Goal: Find specific page/section: Find specific page/section

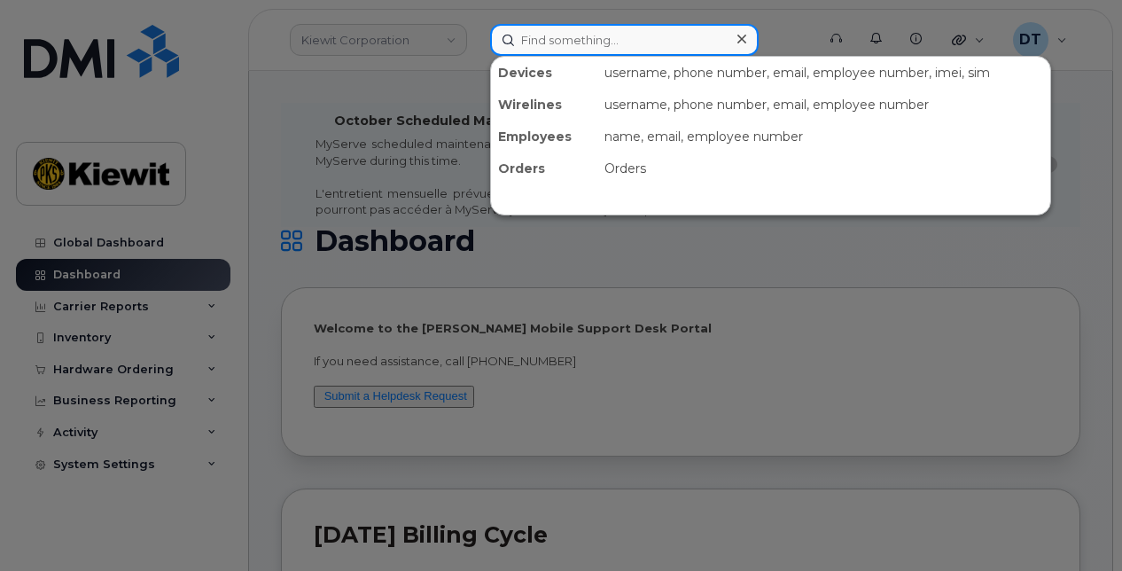
drag, startPoint x: 892, startPoint y: 0, endPoint x: 674, endPoint y: 45, distance: 222.7
click at [674, 45] on input at bounding box center [624, 40] width 269 height 32
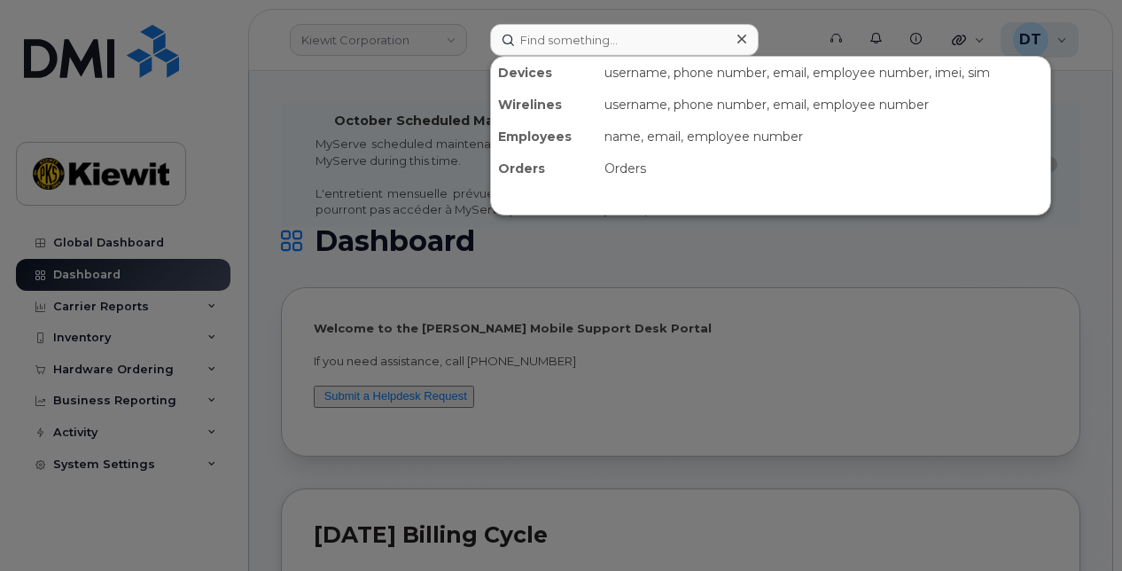
drag, startPoint x: 1085, startPoint y: 117, endPoint x: 1047, endPoint y: 43, distance: 83.7
click at [1085, 114] on div at bounding box center [561, 285] width 1122 height 571
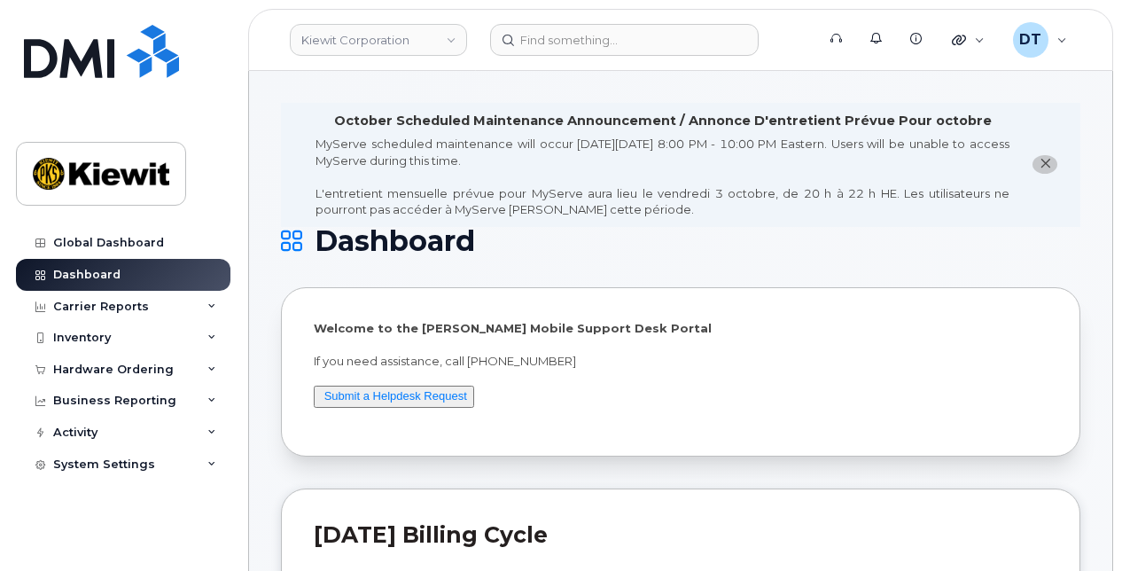
drag, startPoint x: 992, startPoint y: 3, endPoint x: 1082, endPoint y: 108, distance: 138.4
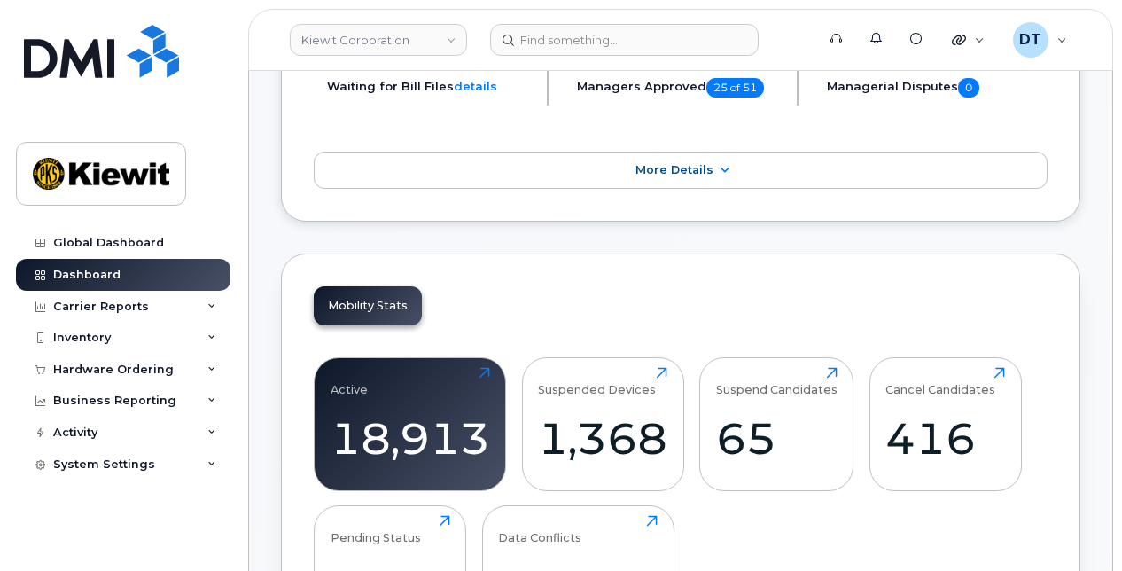
scroll to position [532, 0]
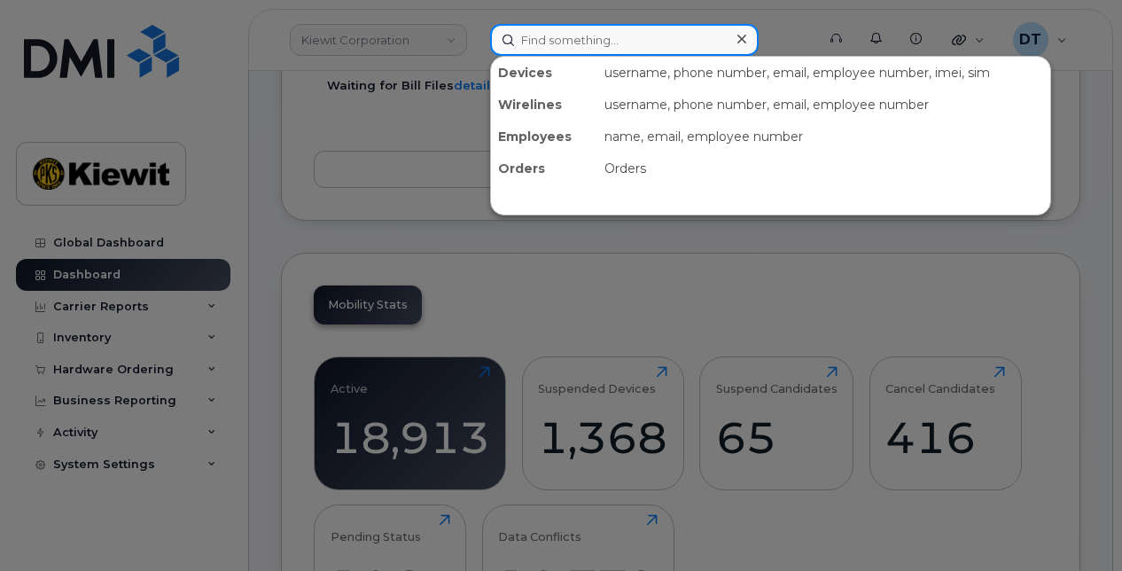
click at [637, 38] on input at bounding box center [624, 40] width 269 height 32
paste input "Y6PXF7WM1Y"
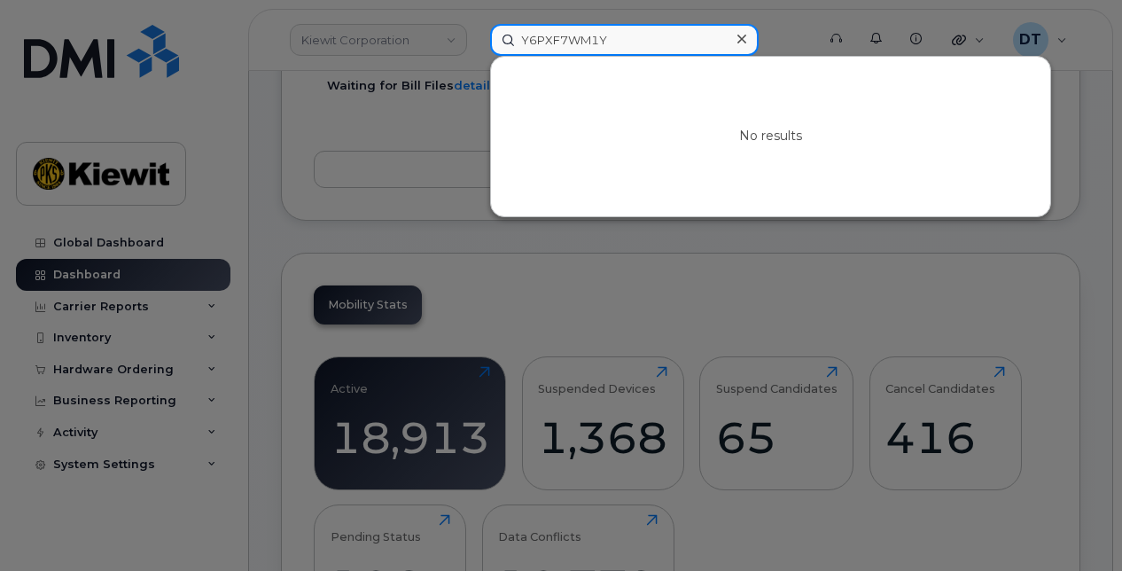
type input "Y6PXF7WM1Y"
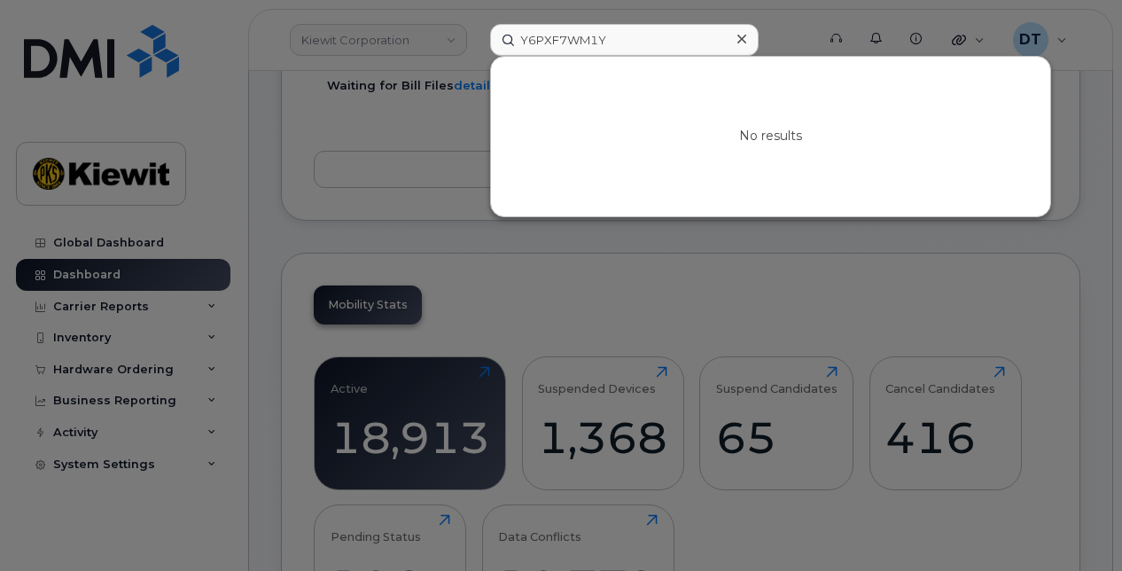
click at [427, 36] on div at bounding box center [561, 285] width 1122 height 571
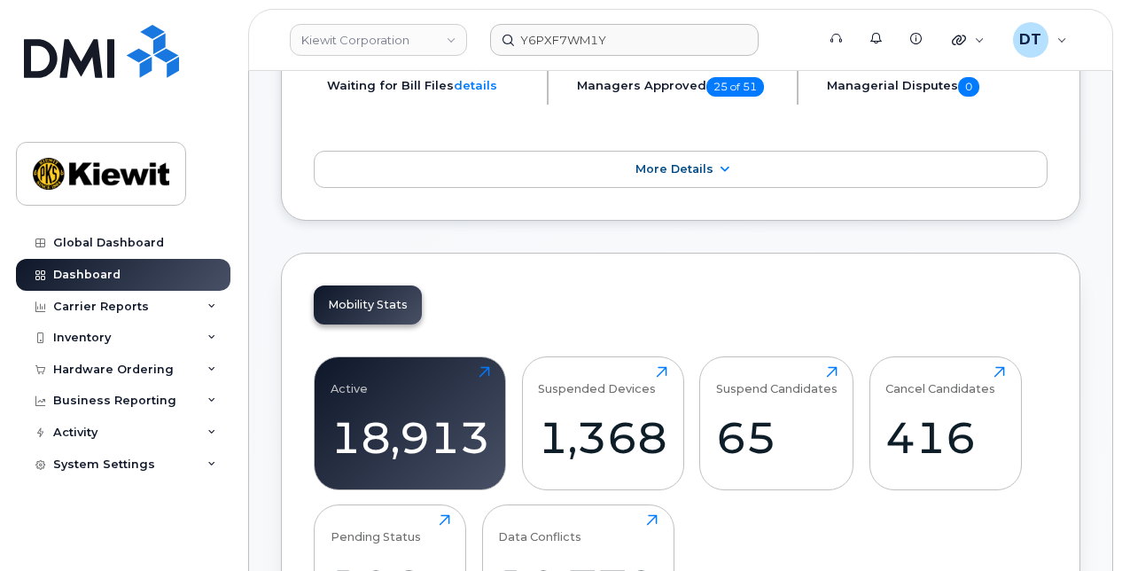
click at [427, 36] on link "Kiewit Corporation" at bounding box center [378, 40] width 177 height 32
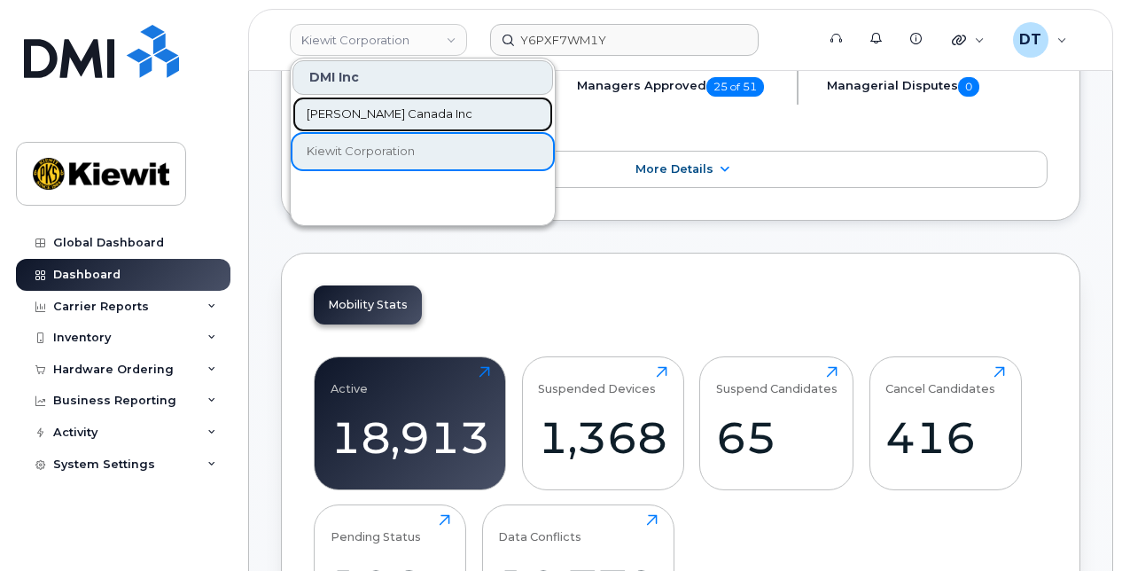
click at [395, 111] on span "[PERSON_NAME] Canada Inc" at bounding box center [390, 114] width 166 height 18
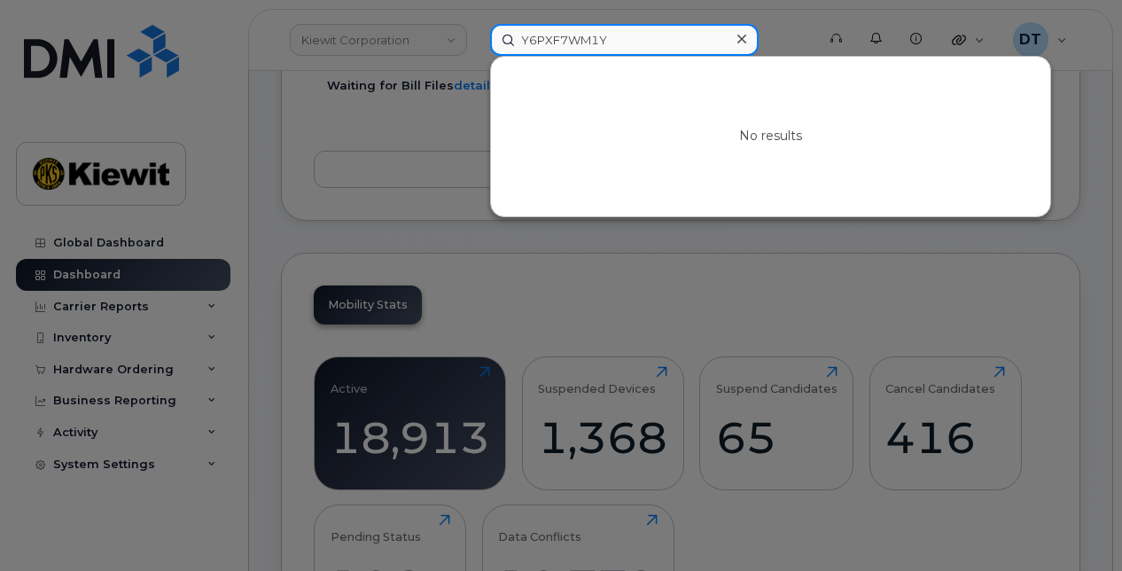
click at [585, 41] on input "Y6PXF7WM1Y" at bounding box center [624, 40] width 269 height 32
click at [644, 39] on input "Y6PXF7WM1Y" at bounding box center [624, 40] width 269 height 32
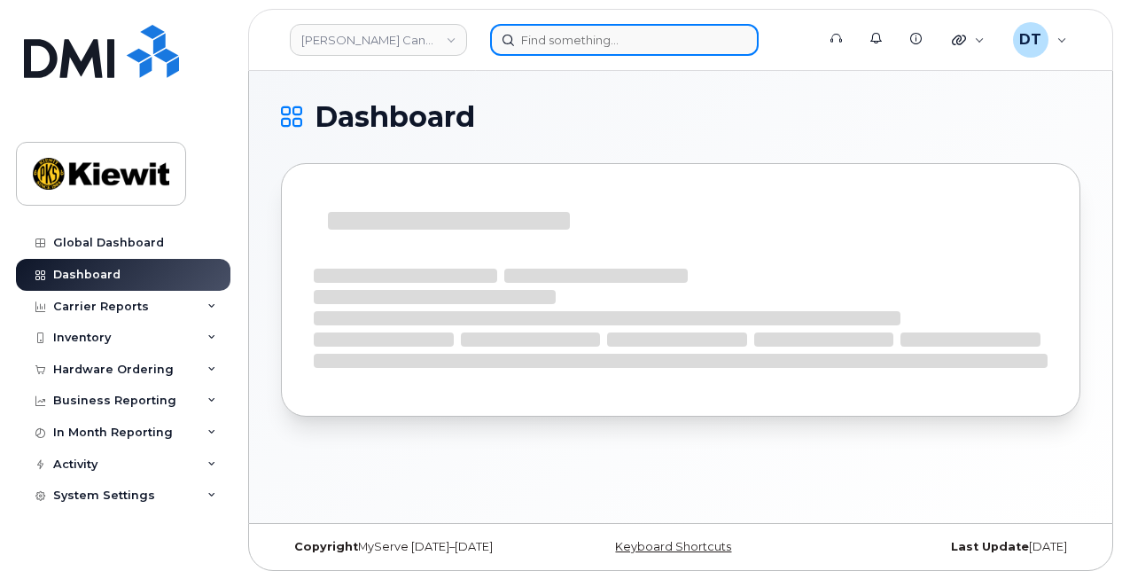
click at [580, 37] on input at bounding box center [624, 40] width 269 height 32
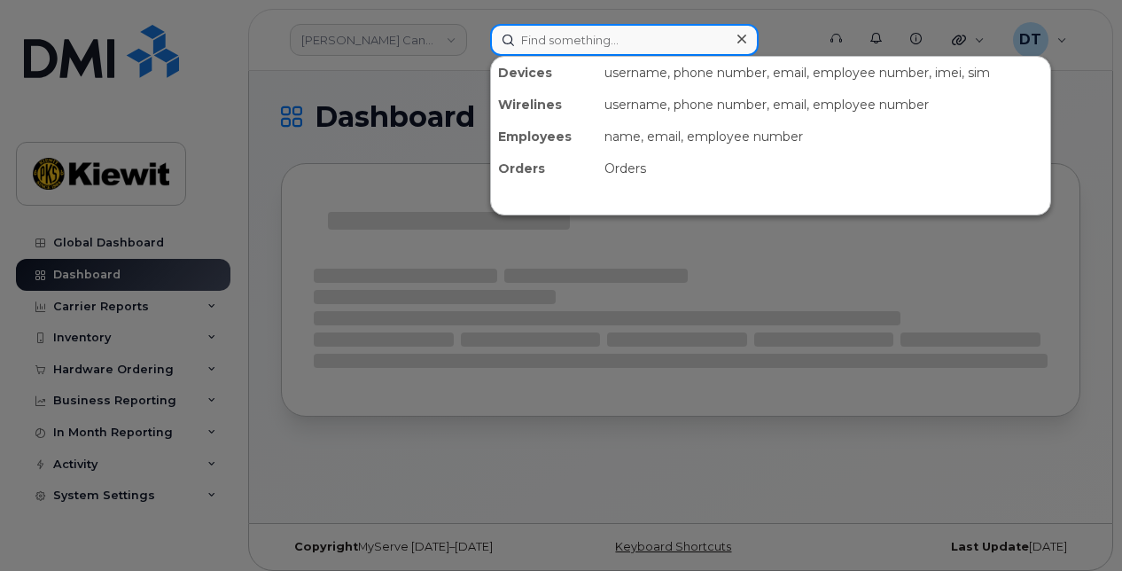
paste input "Y6PXF7WM1Y"
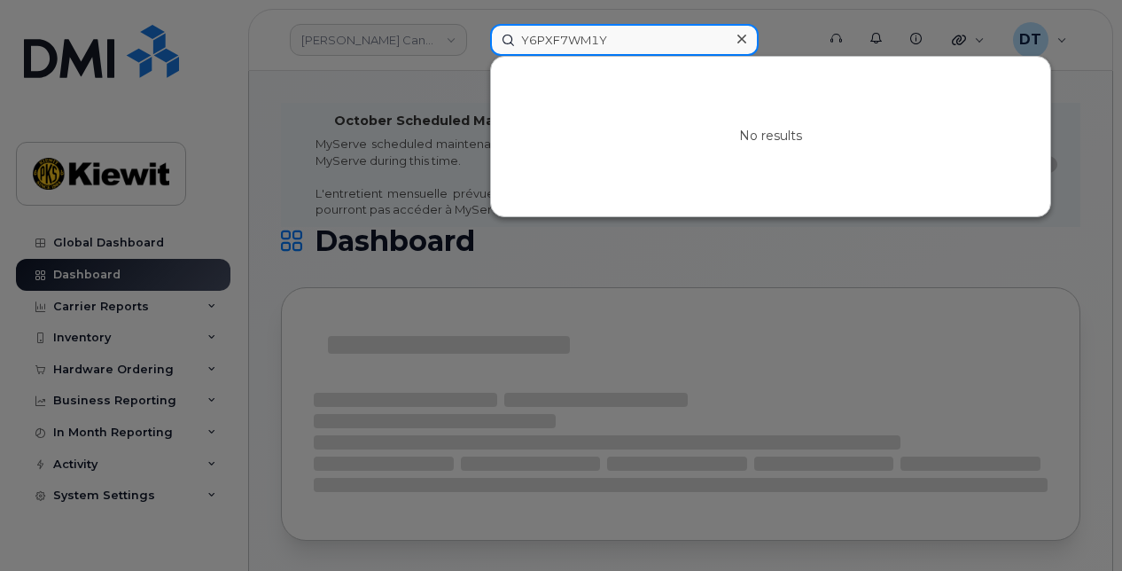
type input "Y6PXF7WM1Y"
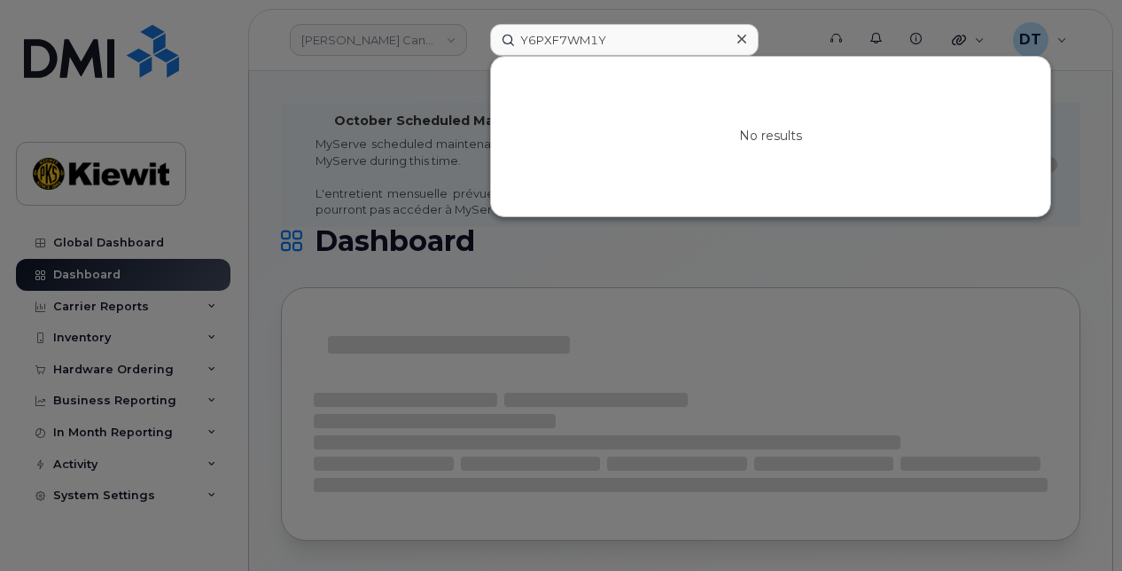
click at [446, 32] on div at bounding box center [561, 285] width 1122 height 571
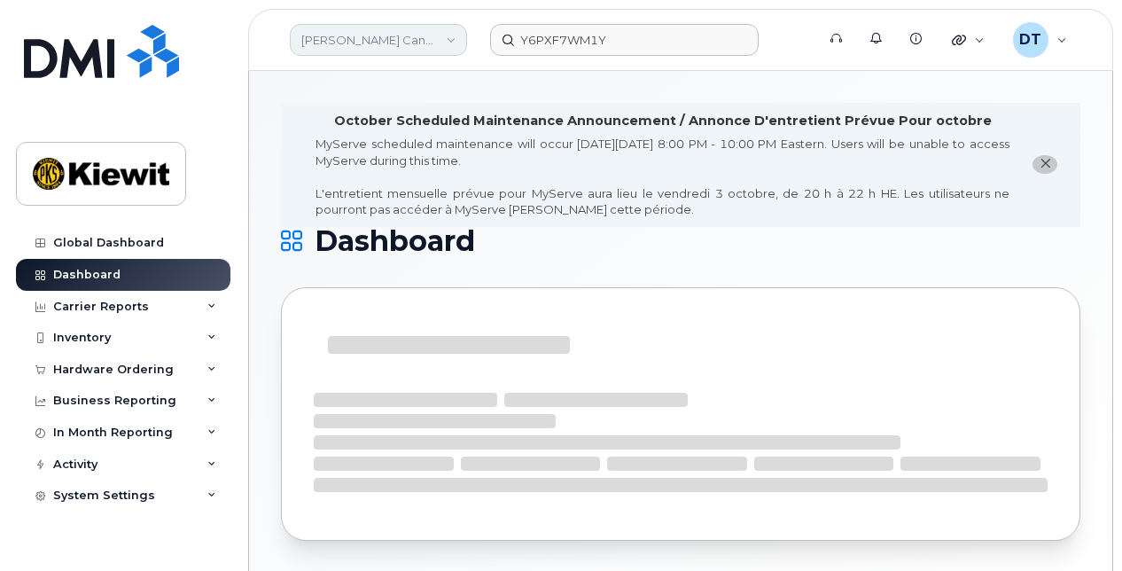
click at [447, 34] on link "[PERSON_NAME] Canada Inc" at bounding box center [378, 40] width 177 height 32
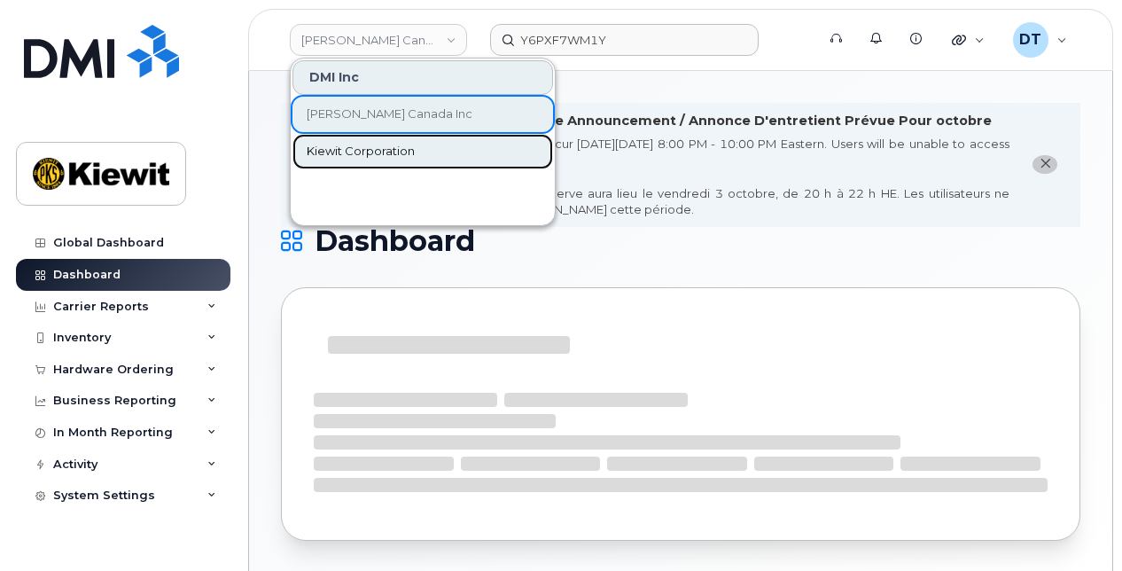
click at [360, 146] on span "Kiewit Corporation" at bounding box center [361, 152] width 108 height 18
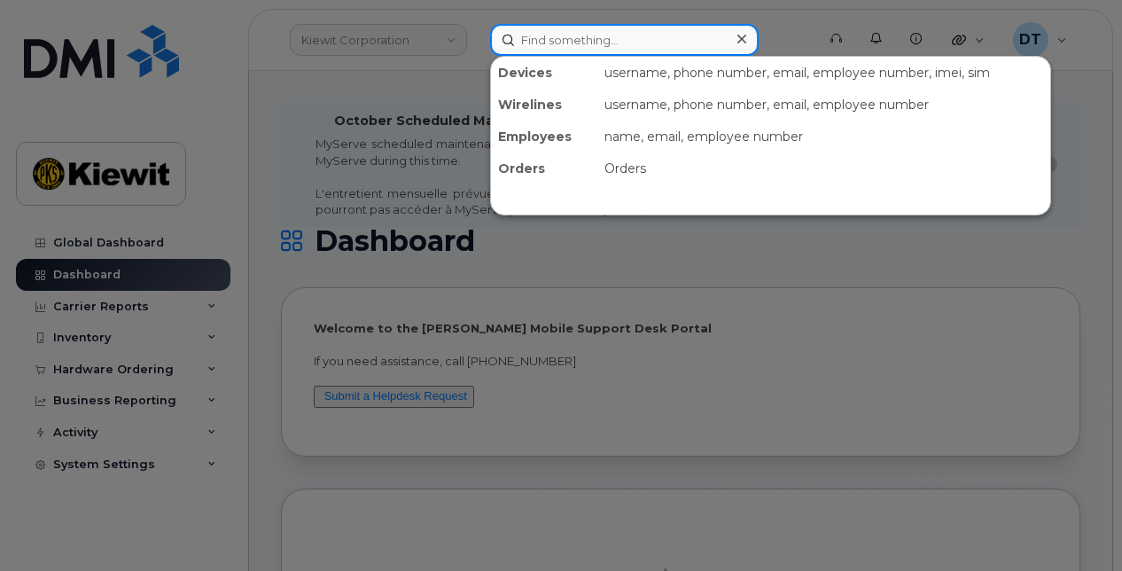
click at [622, 43] on input at bounding box center [624, 40] width 269 height 32
paste input "Y6PXF7WM1Y"
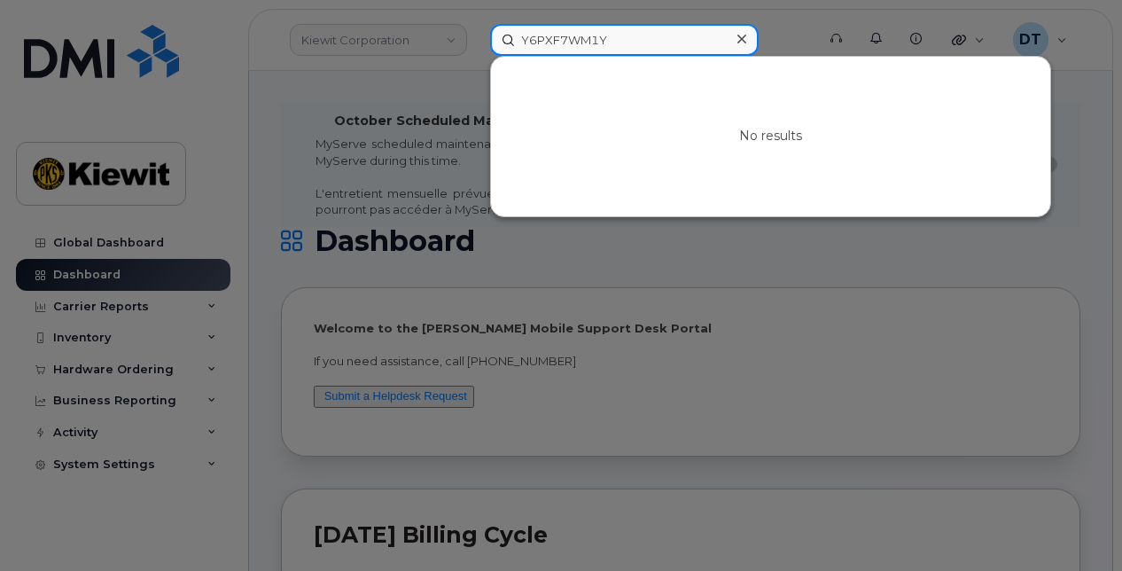
type input "Y6PXF7WM1Y"
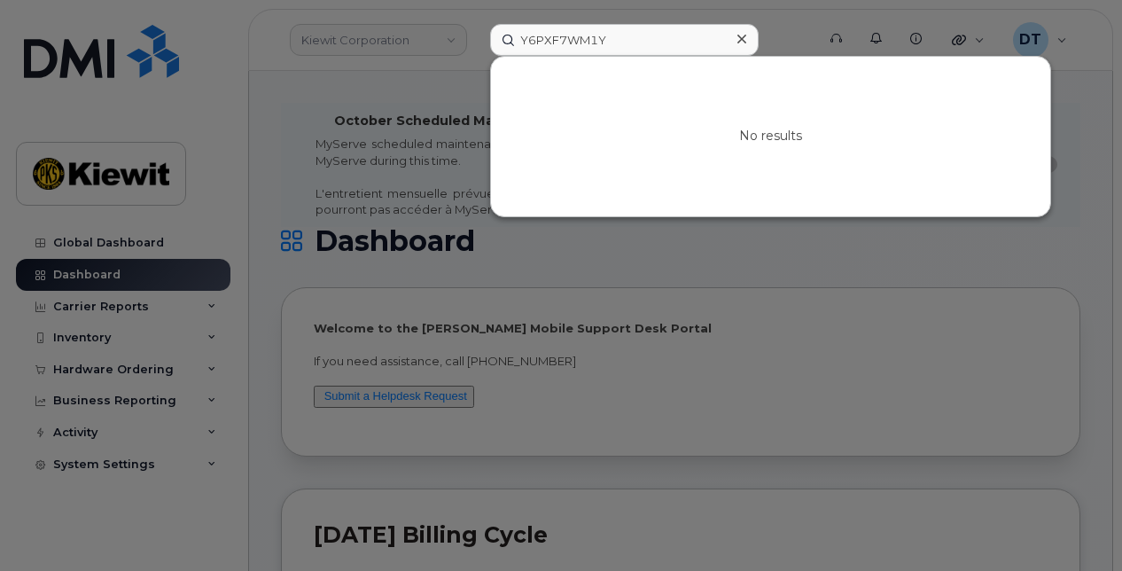
click at [570, 263] on div at bounding box center [561, 285] width 1122 height 571
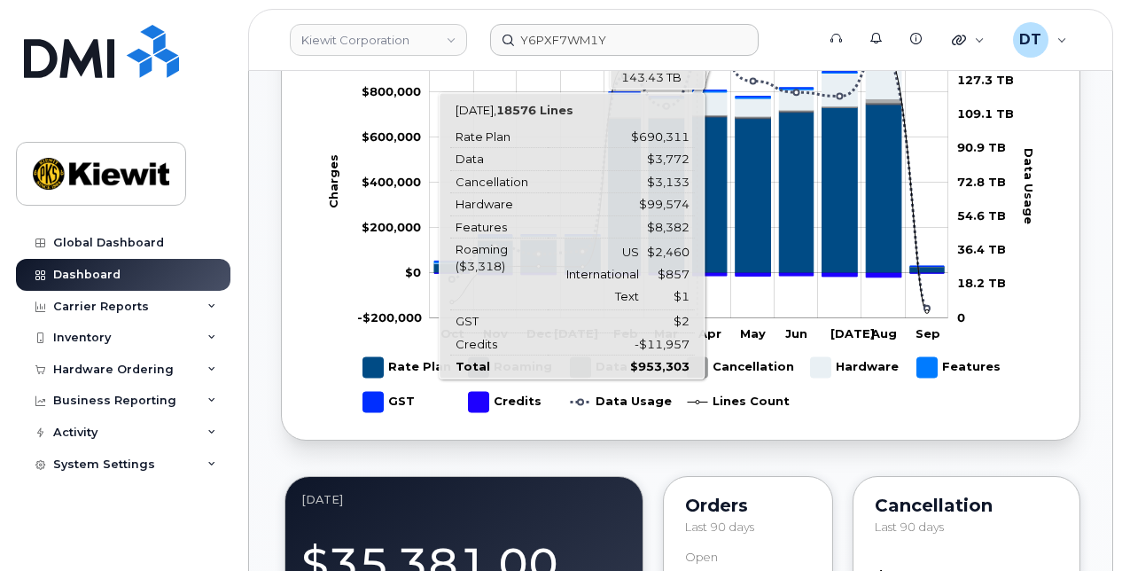
scroll to position [1330, 0]
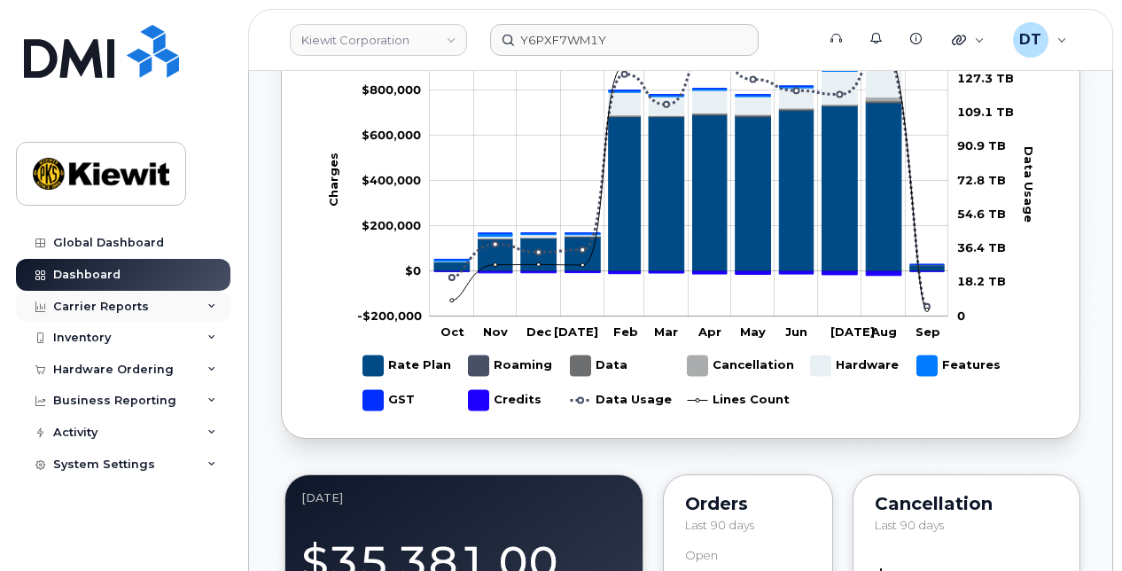
click at [154, 299] on div "Carrier Reports" at bounding box center [123, 307] width 215 height 32
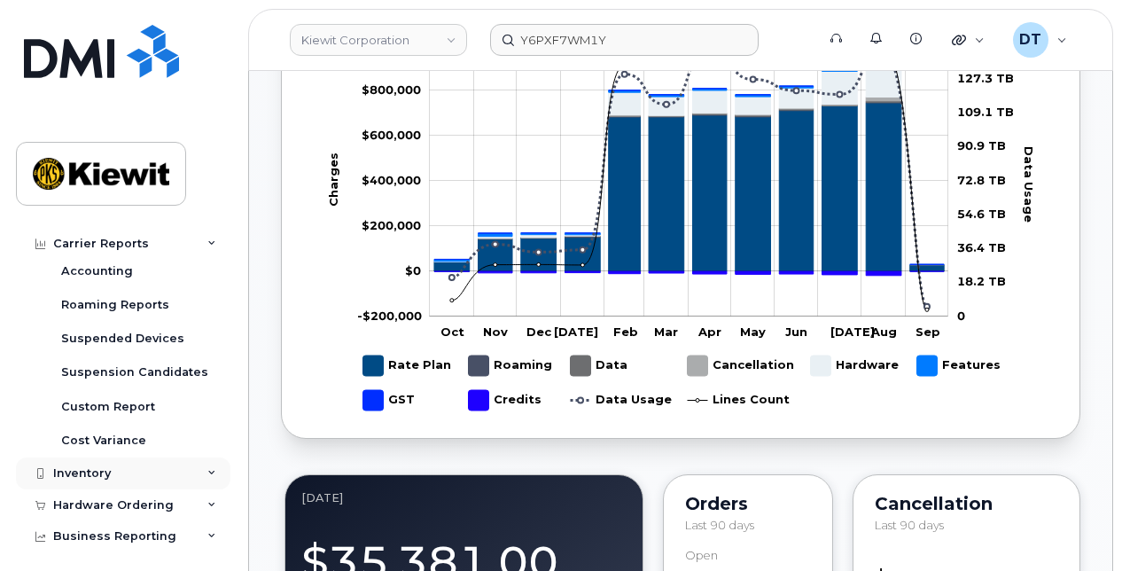
scroll to position [266, 0]
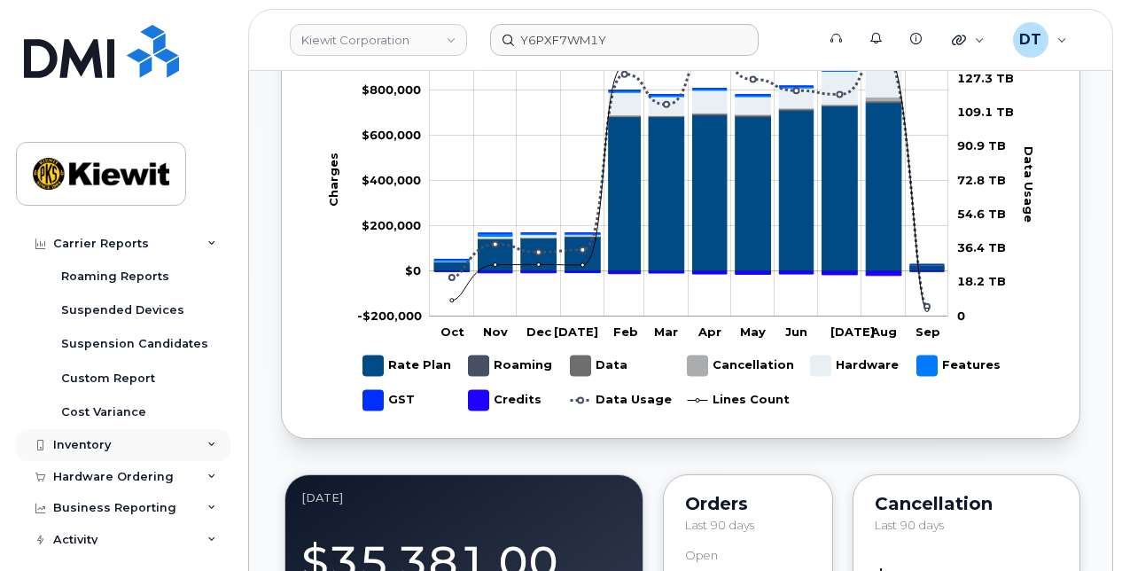
click at [142, 448] on div "Inventory" at bounding box center [123, 445] width 215 height 32
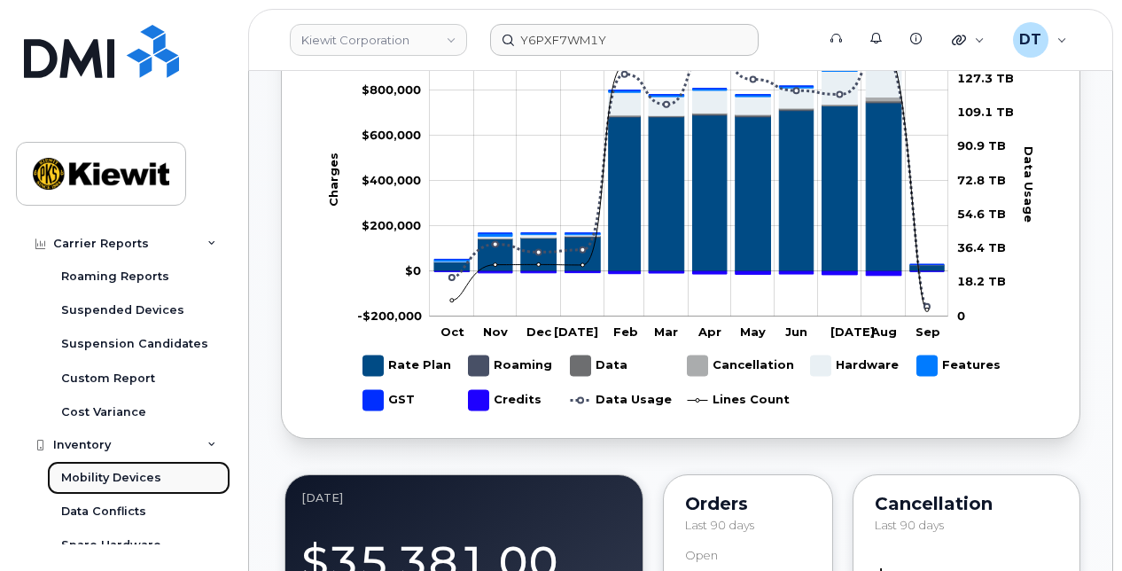
click at [107, 473] on div "Mobility Devices" at bounding box center [111, 478] width 100 height 16
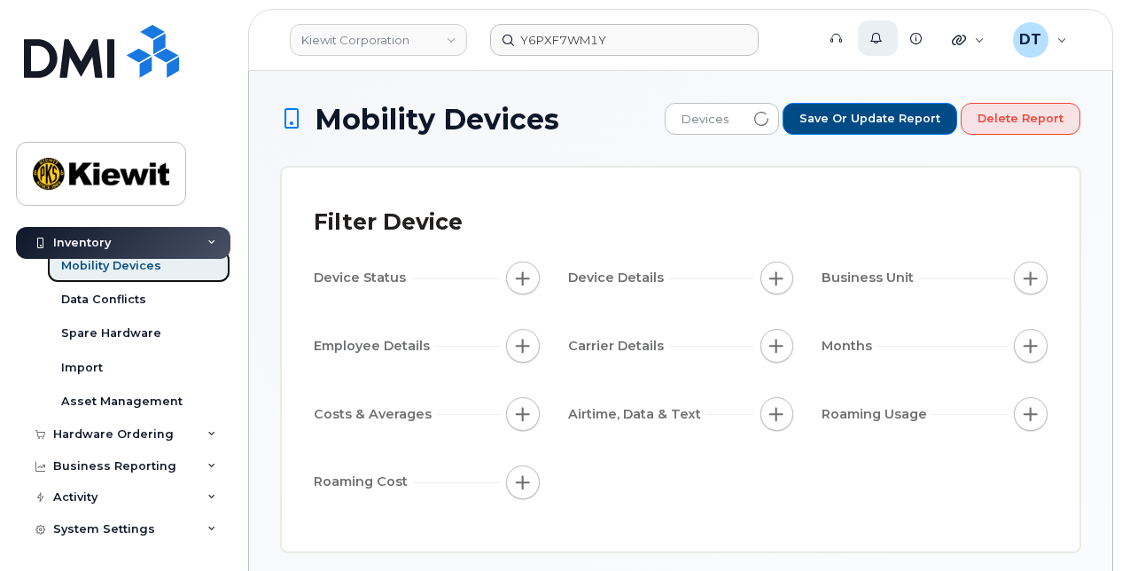
scroll to position [105, 0]
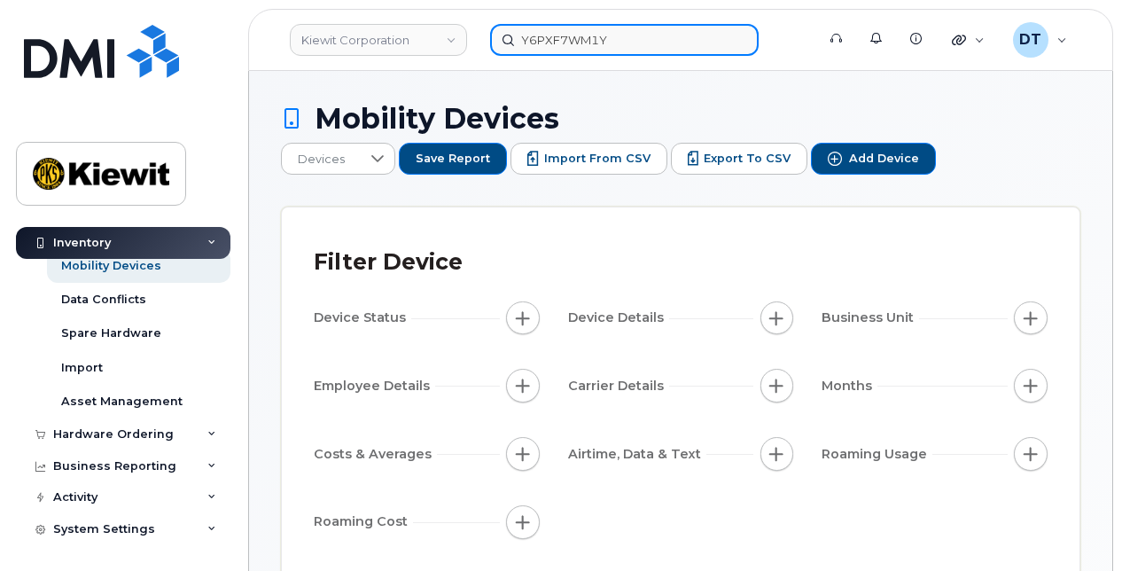
click at [656, 39] on input "Y6PXF7WM1Y" at bounding box center [624, 40] width 269 height 32
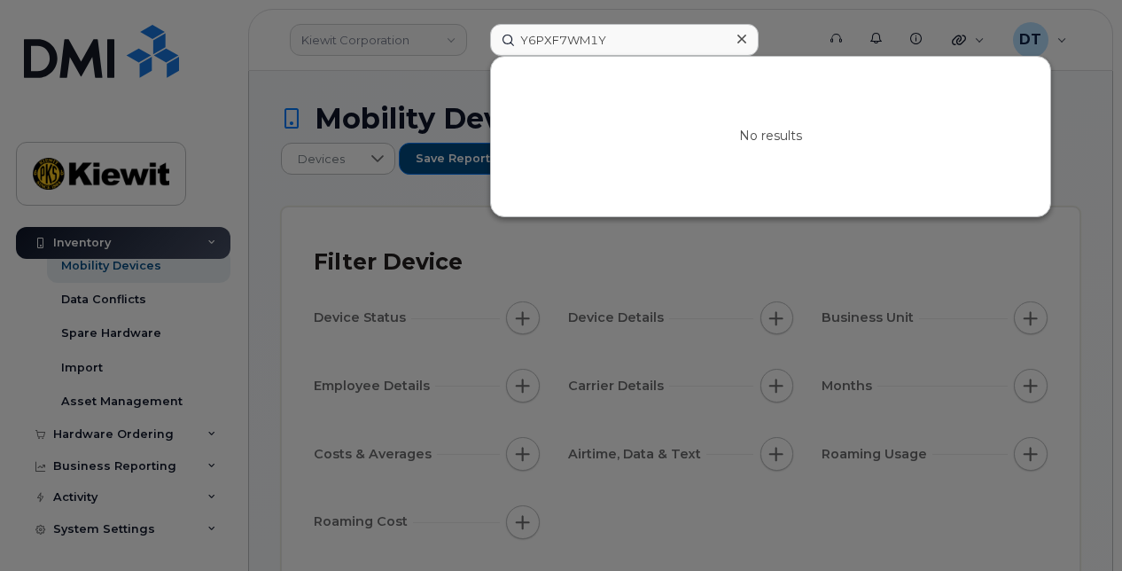
click at [377, 172] on div at bounding box center [561, 285] width 1122 height 571
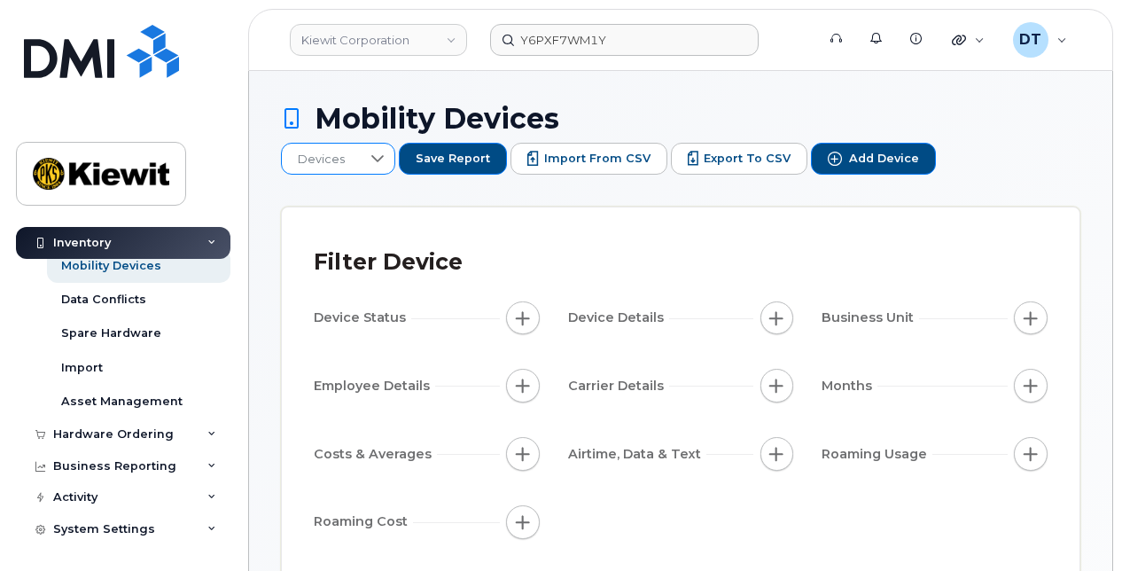
click at [361, 144] on span "Devices" at bounding box center [321, 160] width 79 height 32
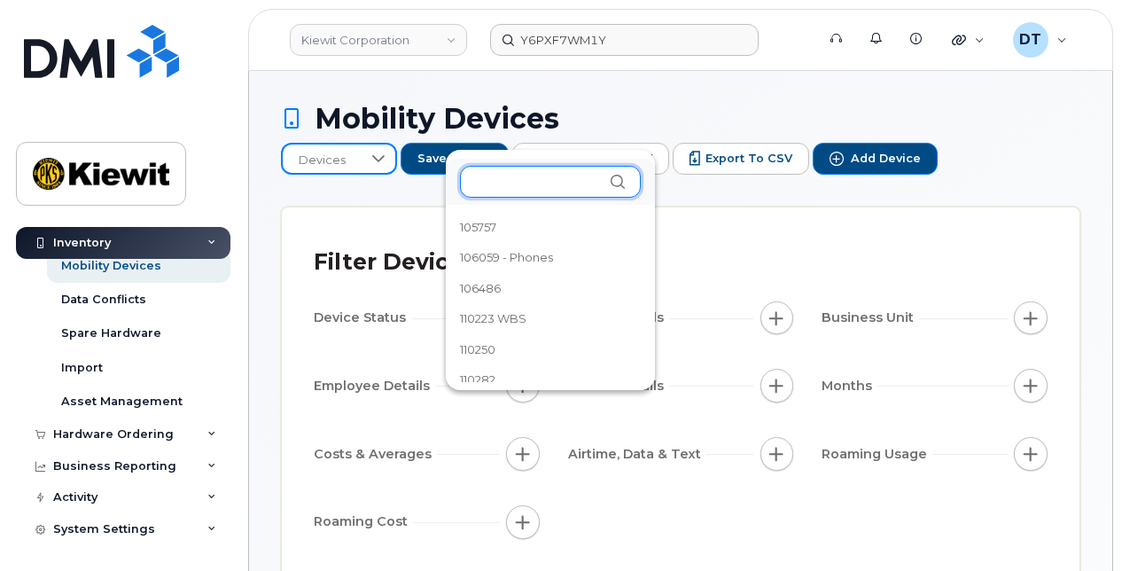
click at [527, 176] on input "text" at bounding box center [550, 182] width 181 height 32
paste input "Y6PXF7WM1Y"
type input "Y6PXF7WM1Y"
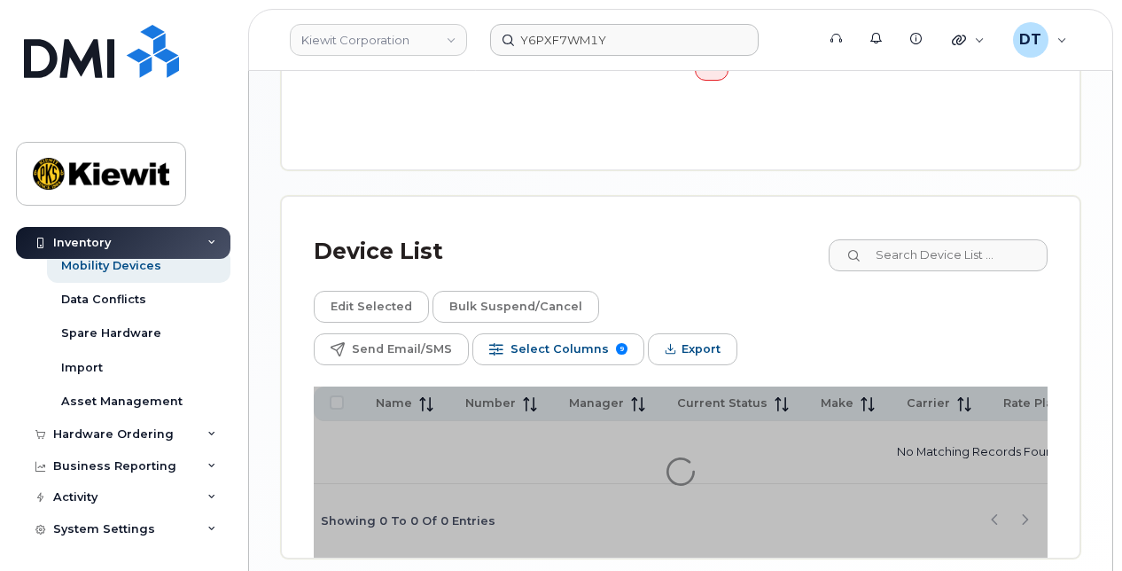
scroll to position [872, 0]
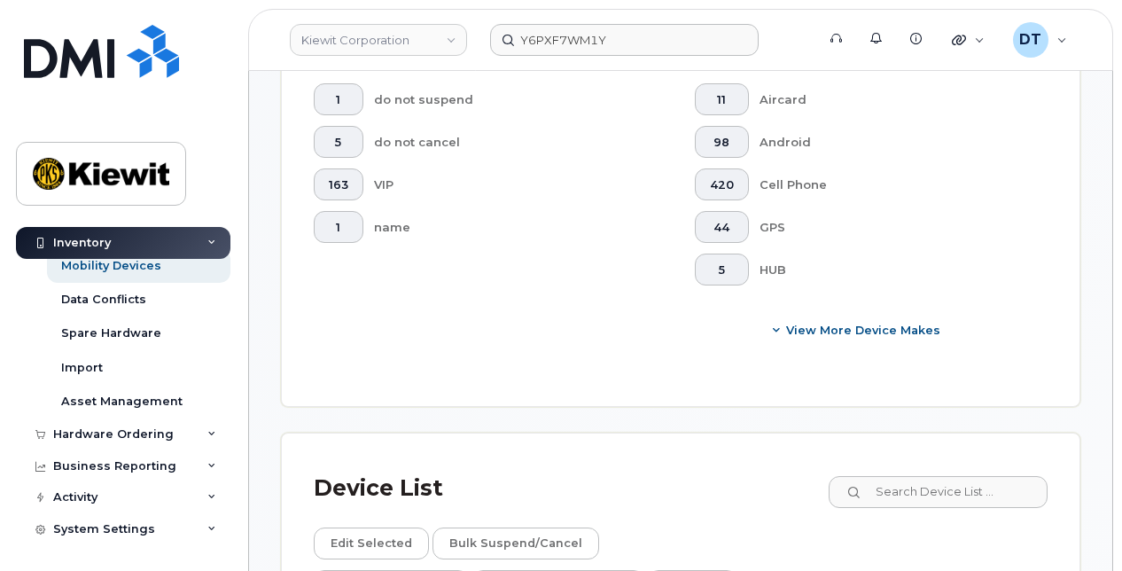
click at [889, 218] on div "GPS" at bounding box center [890, 227] width 261 height 32
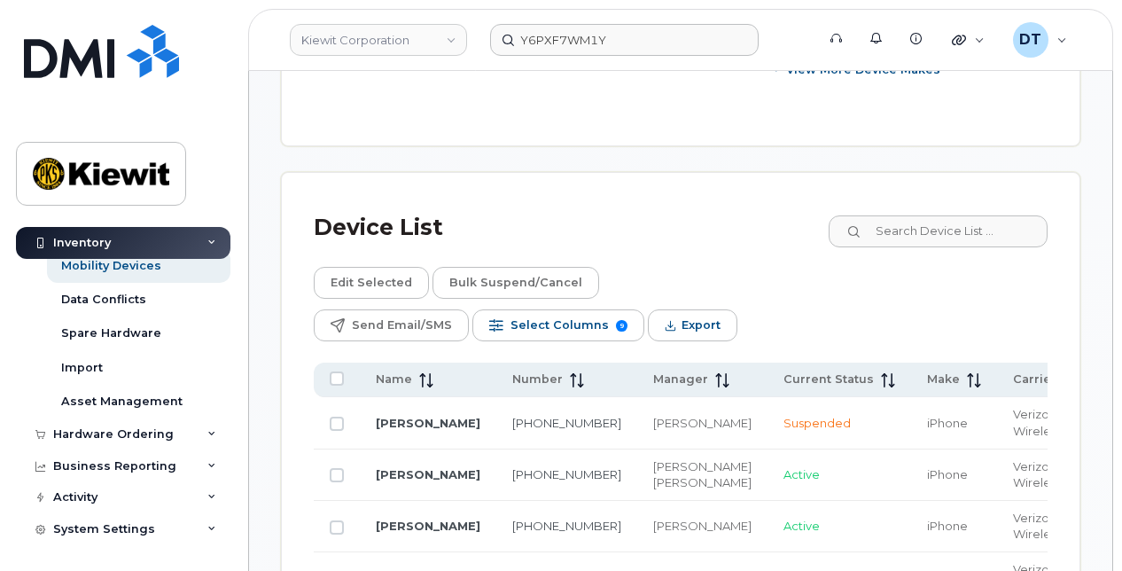
scroll to position [1184, 0]
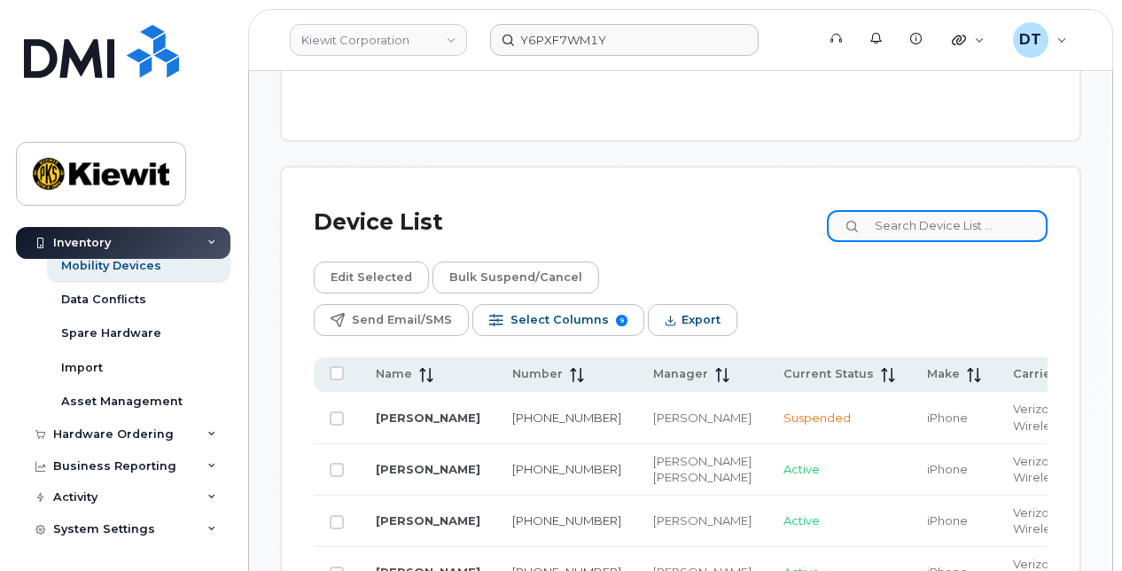
click at [906, 223] on input at bounding box center [937, 226] width 221 height 32
paste input "Y6PXF7WM1Y"
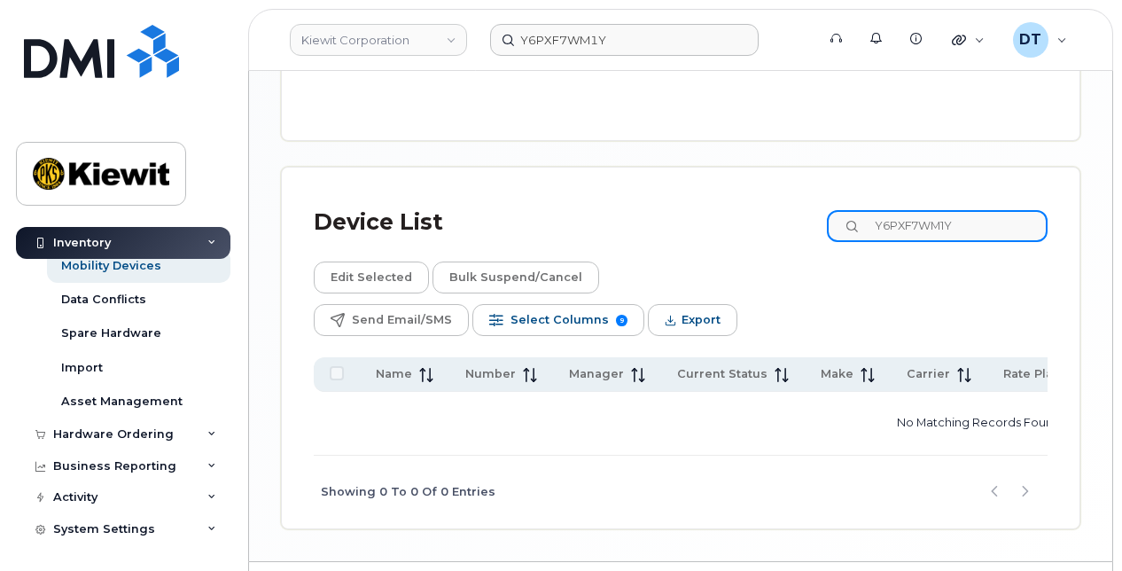
scroll to position [1181, 0]
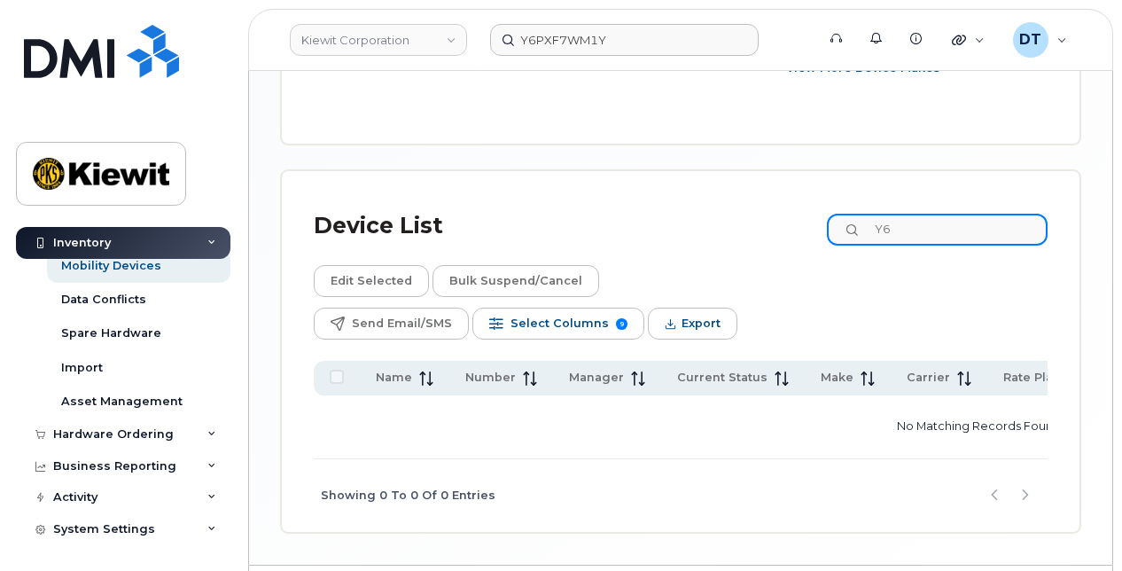
type input "Y"
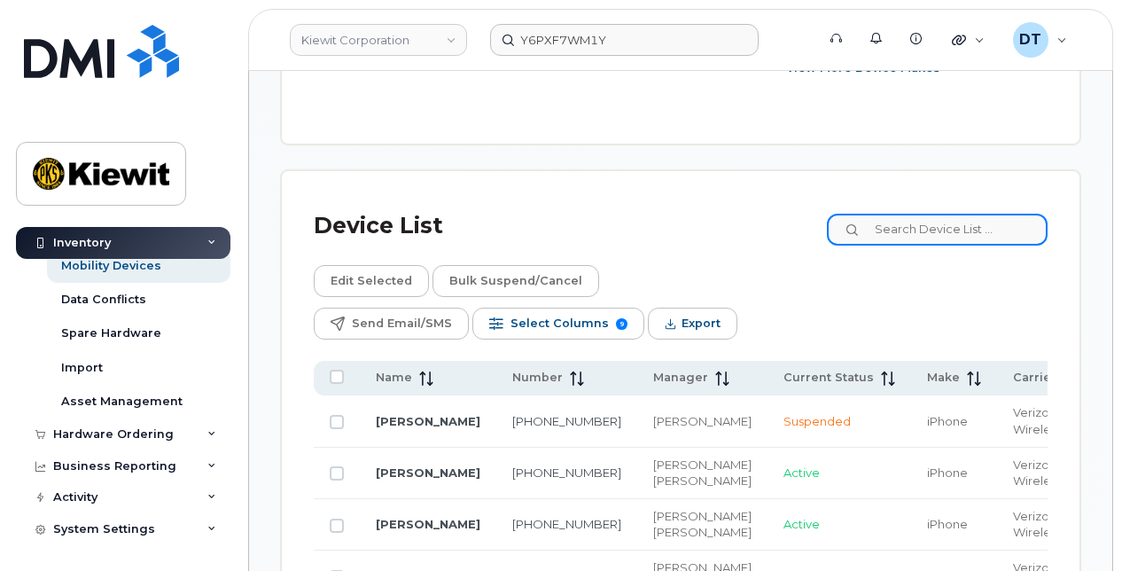
scroll to position [1184, 0]
